Goal: Find specific page/section: Find specific page/section

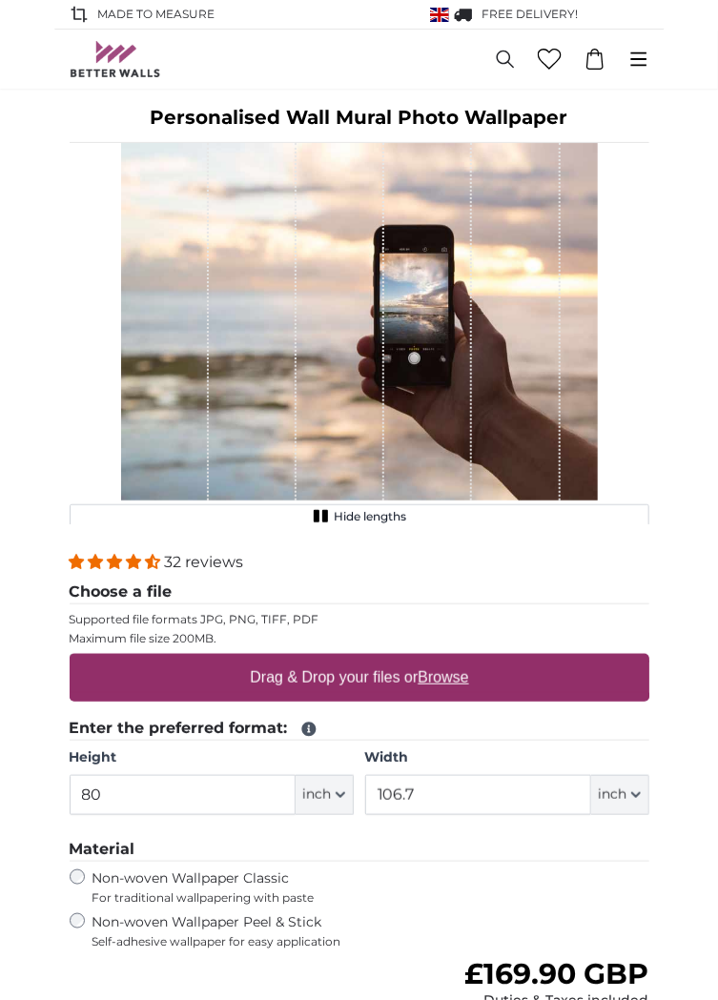
click at [641, 65] on icon at bounding box center [638, 58] width 16 height 14
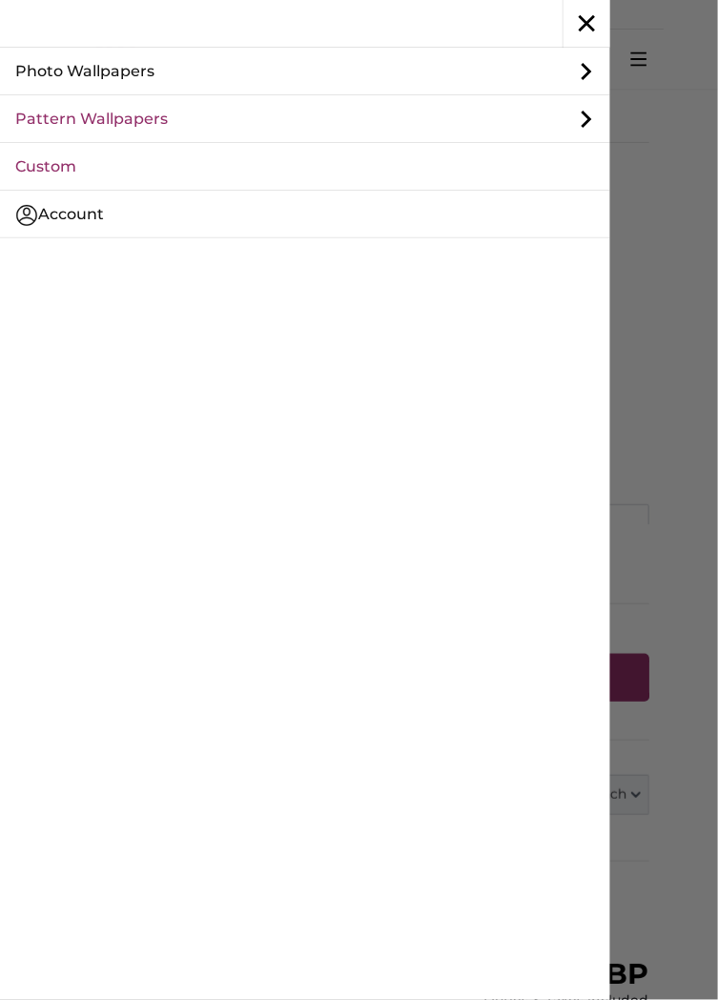
click at [86, 122] on link "Pattern Wallpapers" at bounding box center [305, 119] width 610 height 48
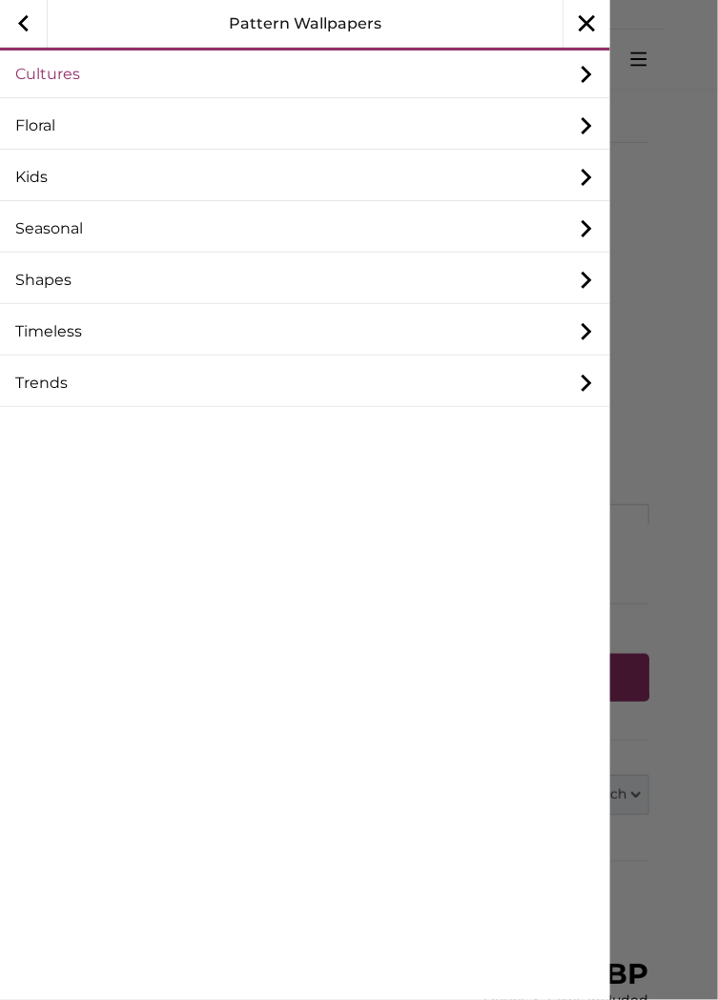
click at [38, 69] on link "Cultures" at bounding box center [305, 75] width 610 height 48
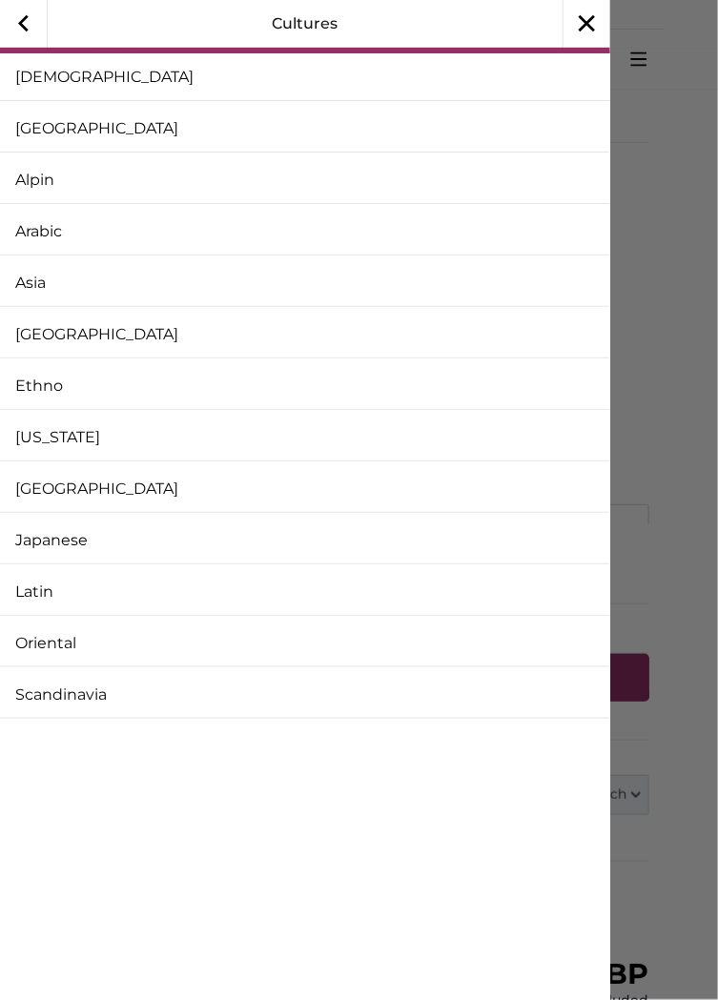
click at [593, 37] on icon "button" at bounding box center [586, 23] width 47 height 47
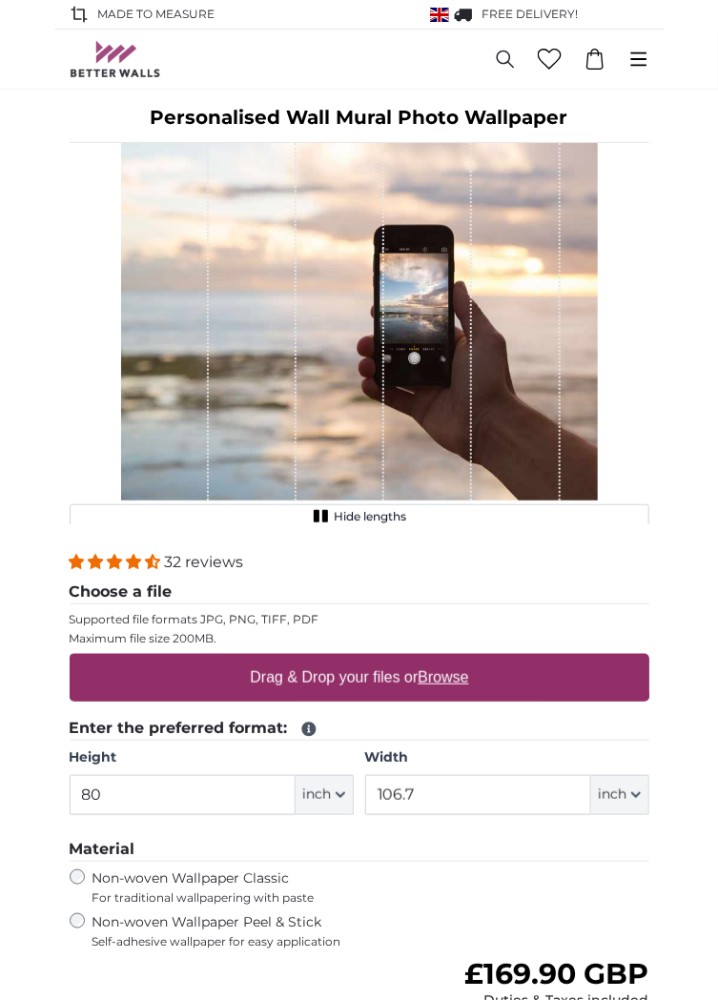
click at [628, 59] on icon at bounding box center [638, 59] width 21 height 21
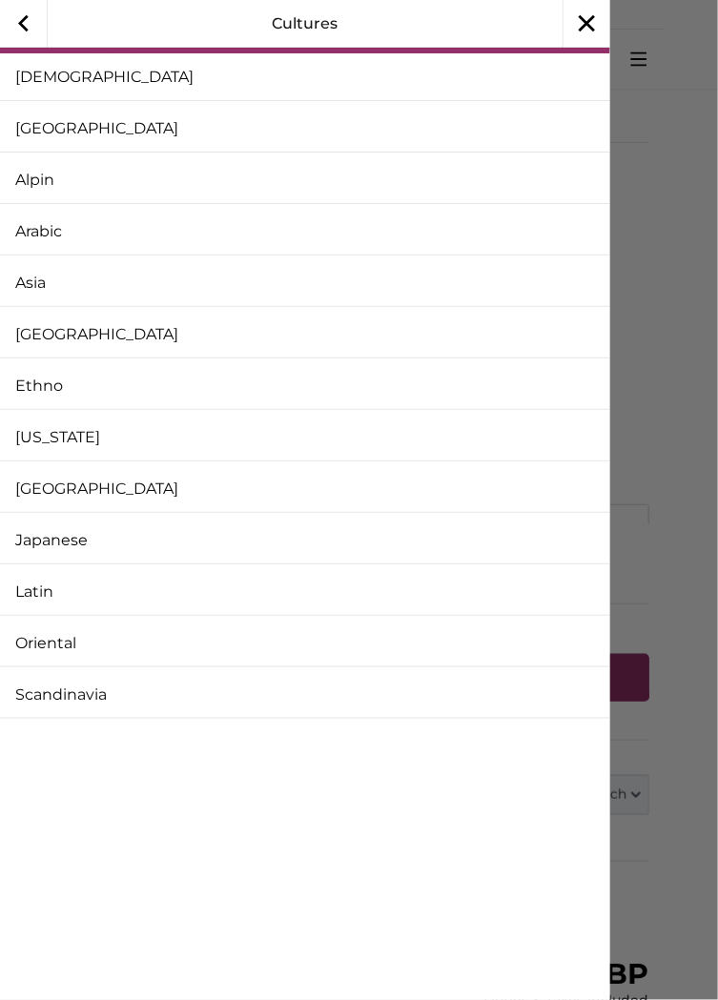
click at [13, 26] on icon "button" at bounding box center [23, 23] width 47 height 47
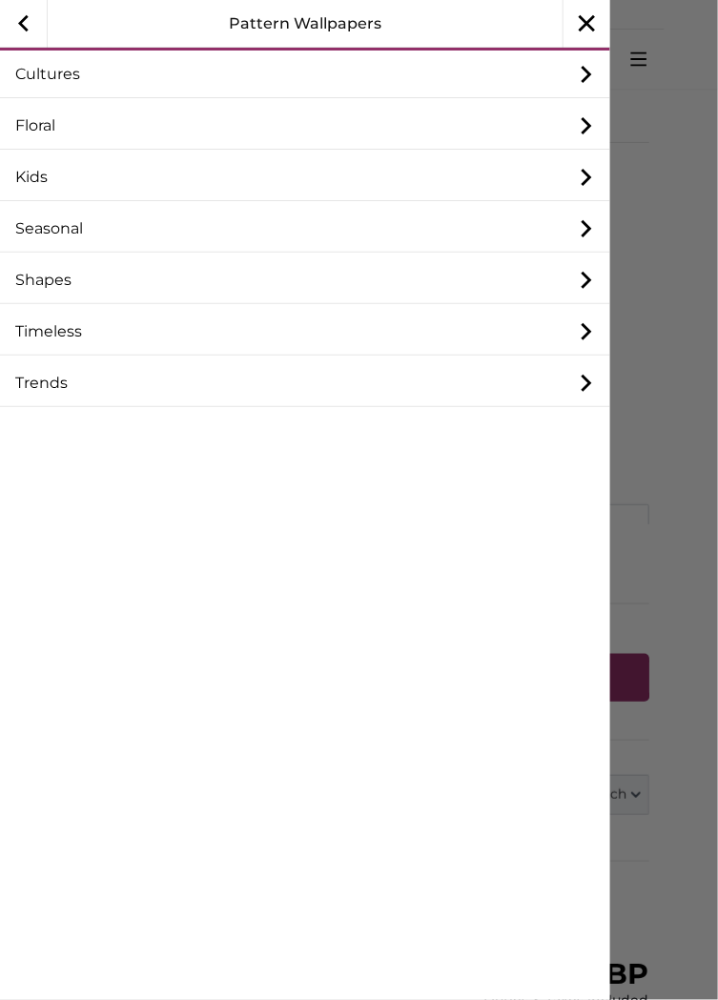
click at [23, 31] on icon "button" at bounding box center [23, 23] width 47 height 47
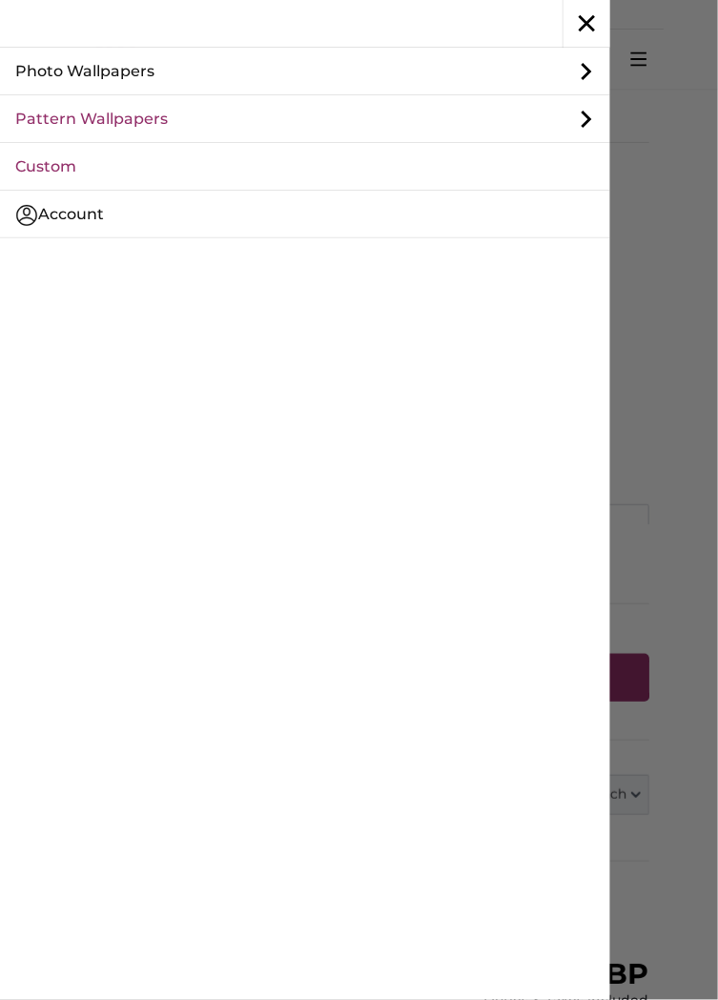
click at [71, 122] on link "Pattern Wallpapers" at bounding box center [305, 119] width 610 height 48
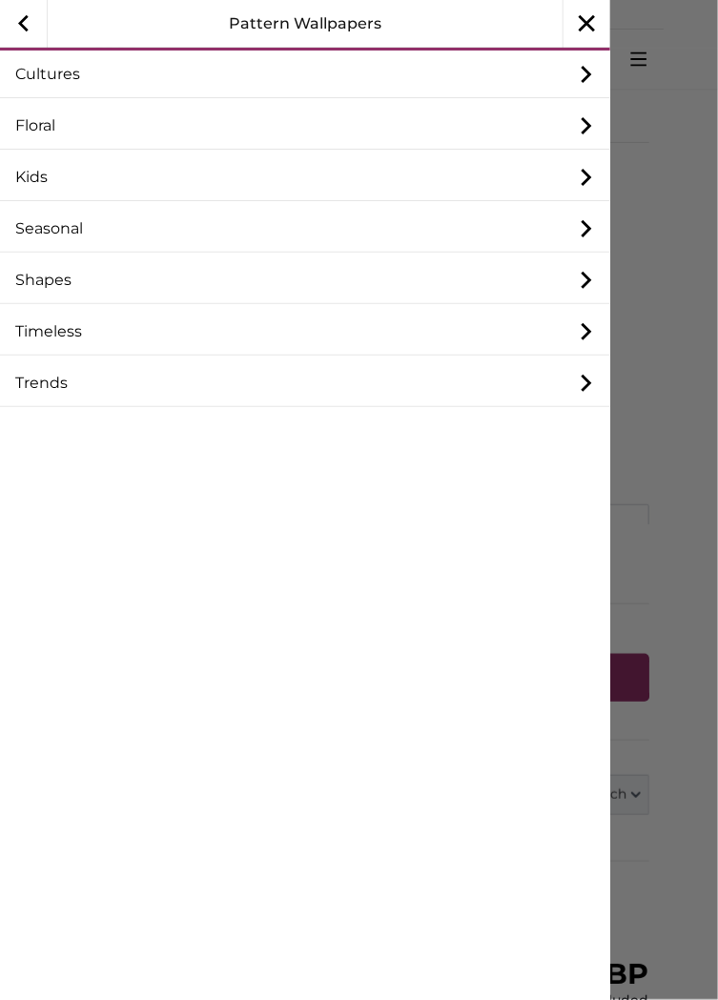
click at [23, 30] on icon "button" at bounding box center [23, 23] width 47 height 47
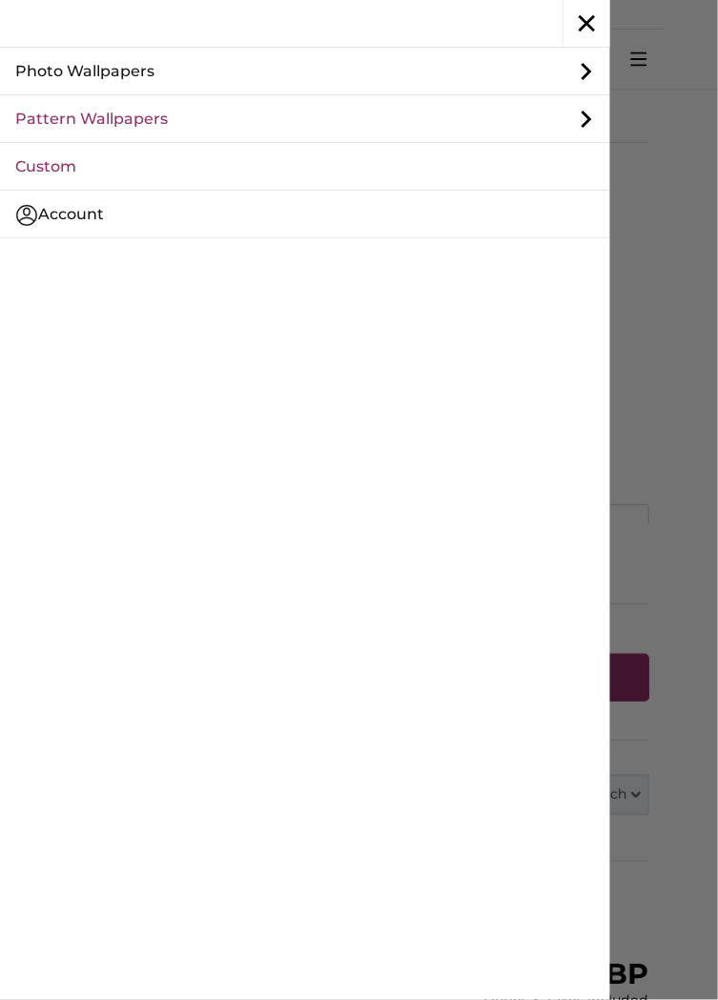
click at [581, 118] on icon at bounding box center [586, 119] width 48 height 48
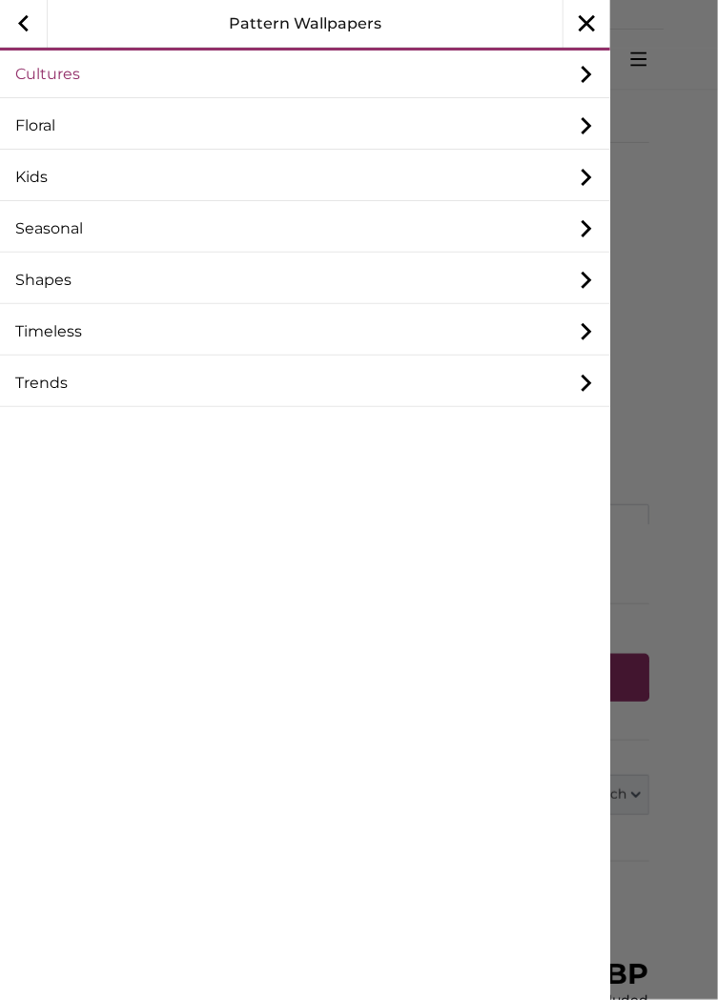
click at [47, 76] on link "Cultures" at bounding box center [305, 75] width 610 height 48
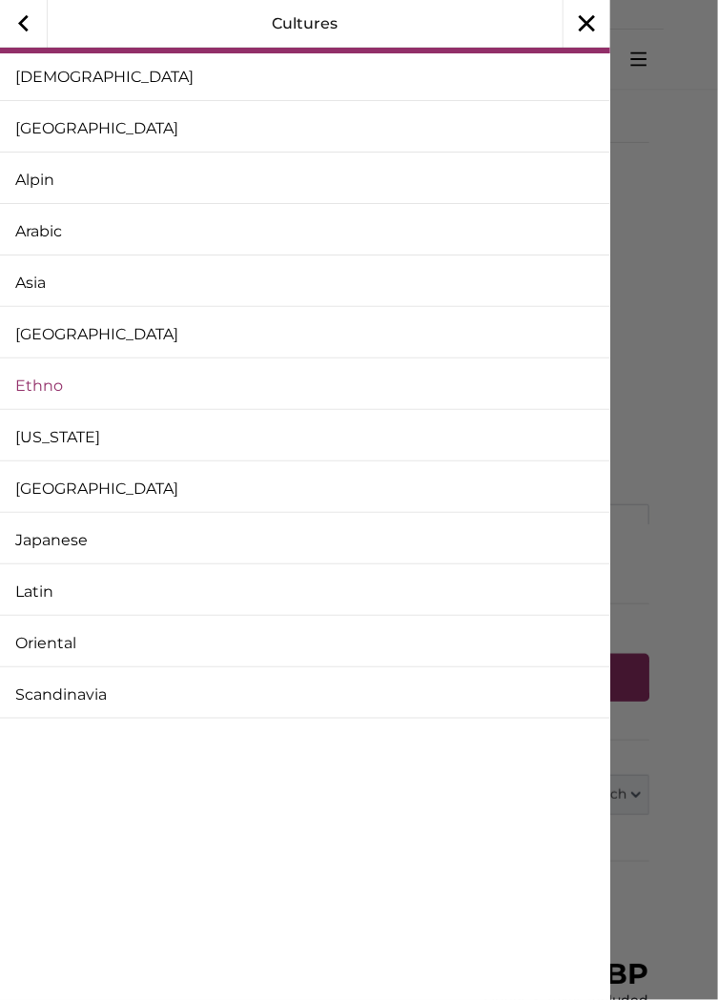
click at [56, 384] on link "Ethno" at bounding box center [305, 386] width 610 height 48
